Goal: Entertainment & Leisure: Consume media (video, audio)

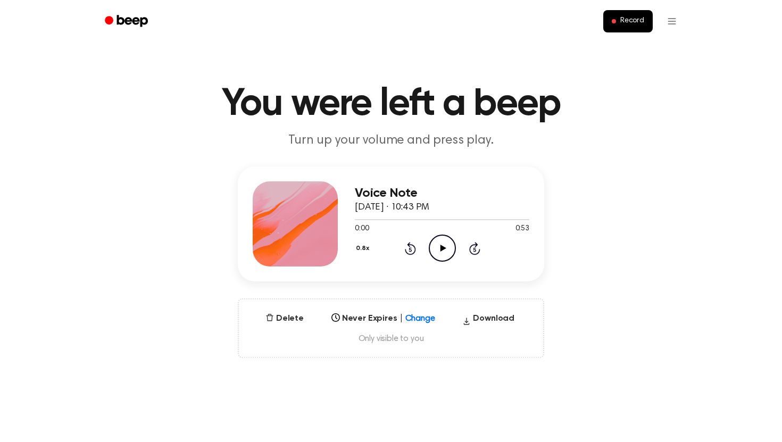
click at [445, 247] on icon "Play Audio" at bounding box center [442, 248] width 27 height 27
click at [365, 248] on button "0.8x" at bounding box center [364, 248] width 18 height 18
click at [373, 314] on span "1.0x" at bounding box center [371, 312] width 13 height 11
click at [447, 251] on icon "Play Audio" at bounding box center [442, 248] width 27 height 27
